Goal: Register for event/course

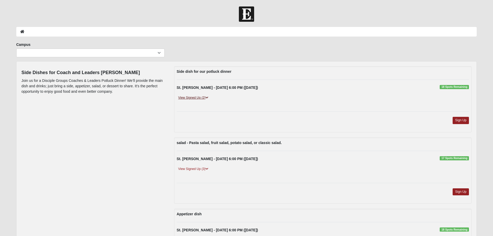
click at [206, 97] on icon at bounding box center [206, 97] width 3 height 3
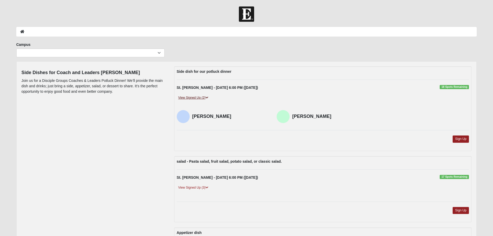
click at [195, 97] on link "View Signed Up (2)" at bounding box center [193, 97] width 33 height 5
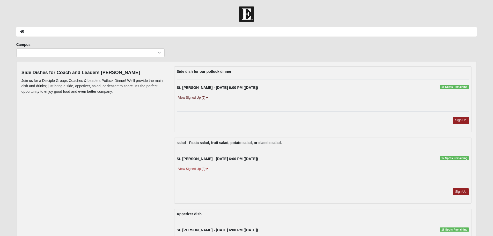
click at [195, 97] on link "View Signed Up (2)" at bounding box center [193, 97] width 33 height 5
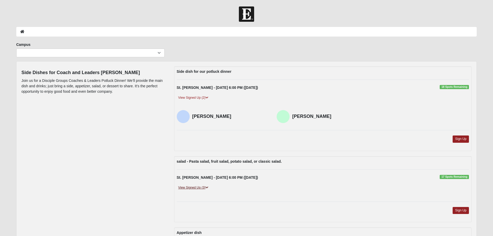
click at [207, 188] on icon at bounding box center [206, 187] width 3 height 3
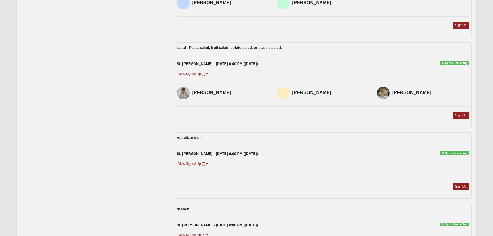
scroll to position [119, 0]
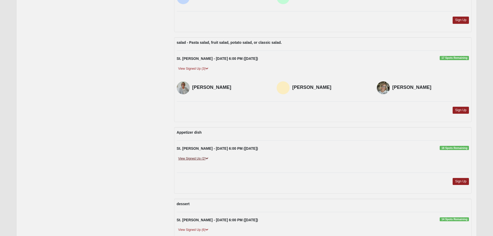
click at [200, 159] on link "View Signed Up (2)" at bounding box center [193, 158] width 33 height 5
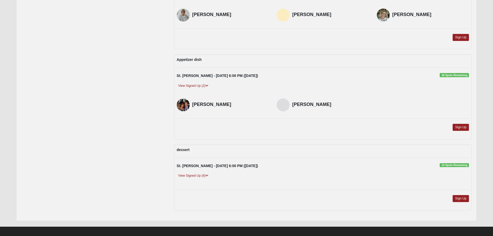
scroll to position [195, 0]
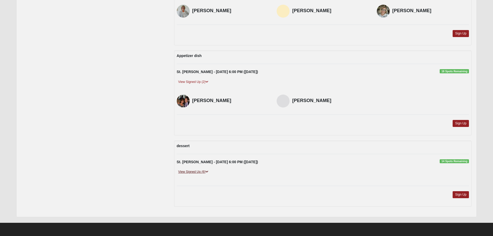
click at [194, 172] on link "View Signed Up (6)" at bounding box center [193, 171] width 33 height 5
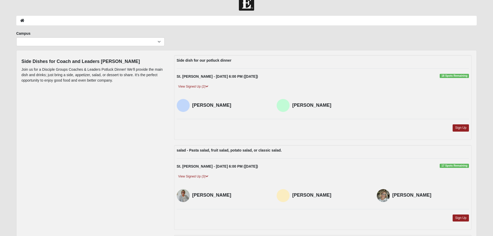
scroll to position [0, 0]
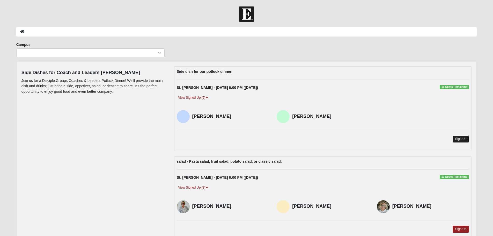
click at [460, 139] on link "Sign Up" at bounding box center [460, 138] width 17 height 7
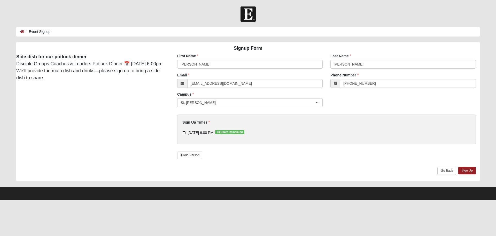
click at [185, 134] on input "[DATE] 6:00 PM 18 Spots Remaining" at bounding box center [184, 132] width 3 height 3
checkbox input "true"
click at [469, 170] on link "Sign Up" at bounding box center [468, 170] width 18 height 7
